Goal: Navigation & Orientation: Find specific page/section

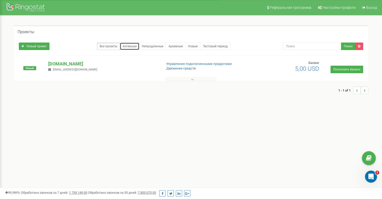
click at [130, 45] on link "Активные" at bounding box center [130, 46] width 20 height 8
click at [191, 79] on icon at bounding box center [192, 80] width 2 height 4
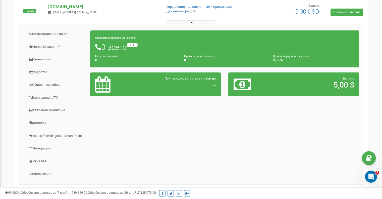
scroll to position [57, 0]
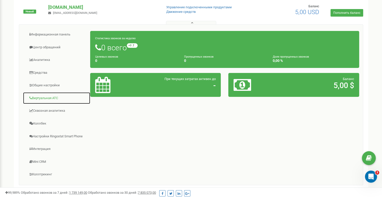
click at [57, 95] on link "Виртуальная АТС" at bounding box center [57, 98] width 68 height 12
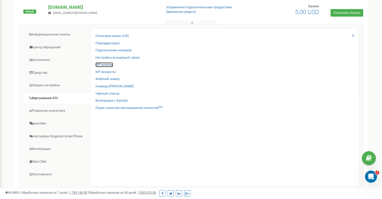
click at [106, 64] on link "SIP шлюзы" at bounding box center [104, 64] width 18 height 5
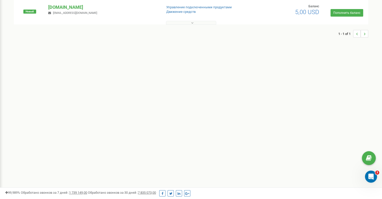
click at [194, 23] on button at bounding box center [191, 23] width 50 height 4
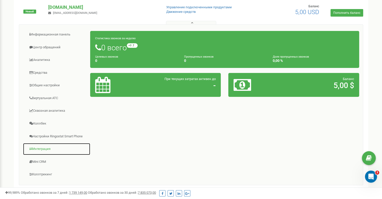
click at [38, 149] on link "Интеграция" at bounding box center [57, 149] width 68 height 12
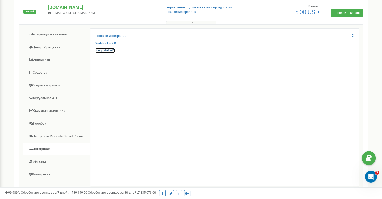
click at [107, 51] on link "Ringostat API" at bounding box center [104, 50] width 19 height 5
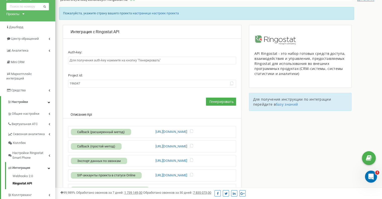
scroll to position [21, 0]
click at [291, 103] on link "базу знаний" at bounding box center [287, 104] width 22 height 5
